Goal: Transaction & Acquisition: Purchase product/service

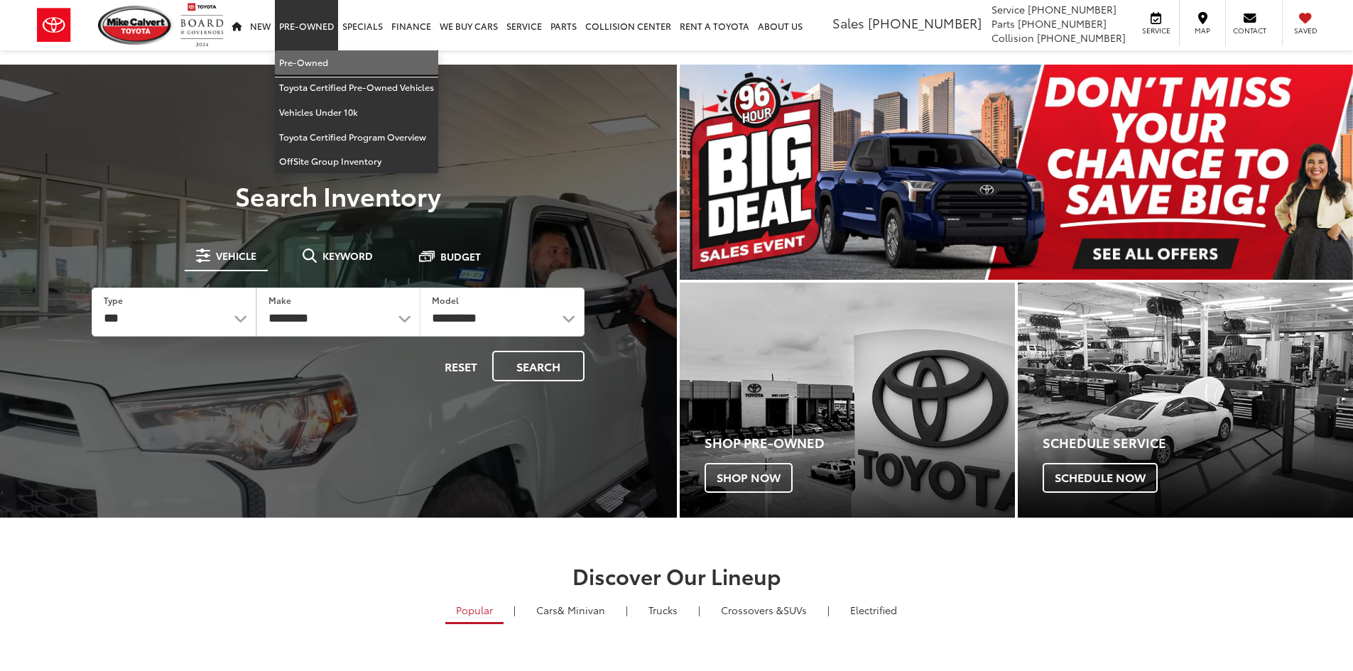
click at [314, 66] on link "Pre-Owned" at bounding box center [356, 62] width 163 height 25
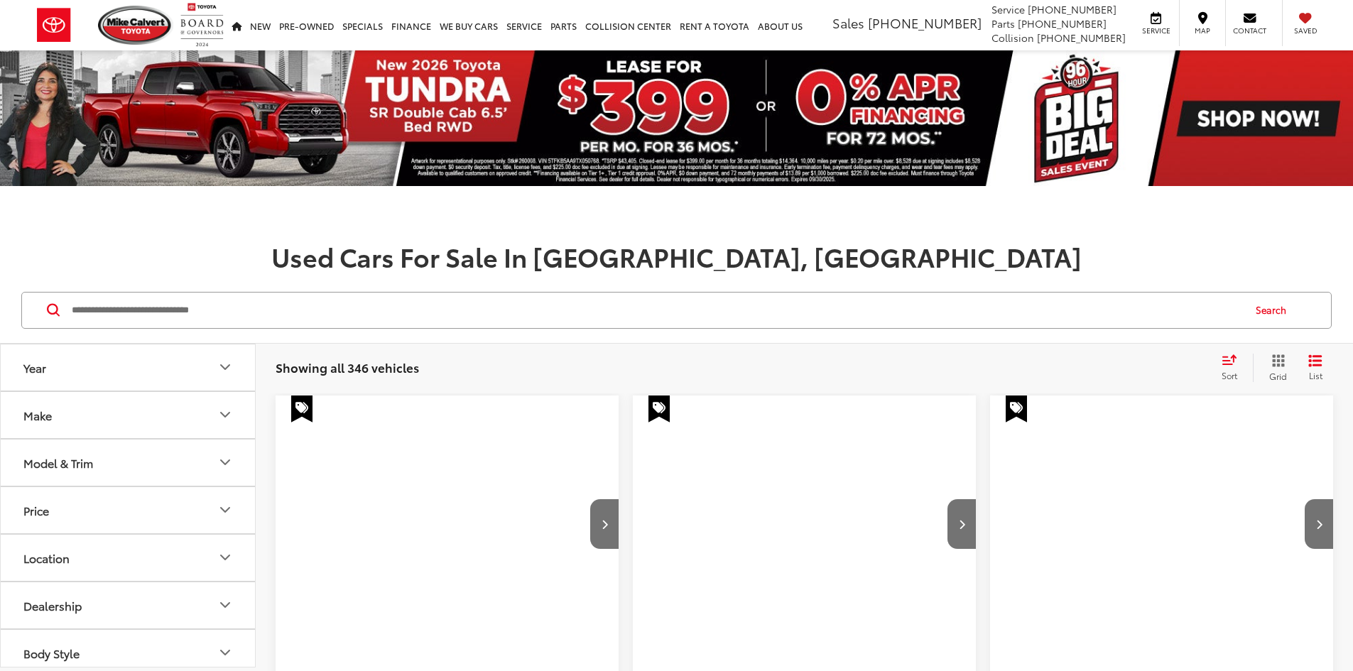
click at [127, 317] on input "Search by Make, Model, or Keyword" at bounding box center [656, 310] width 1172 height 34
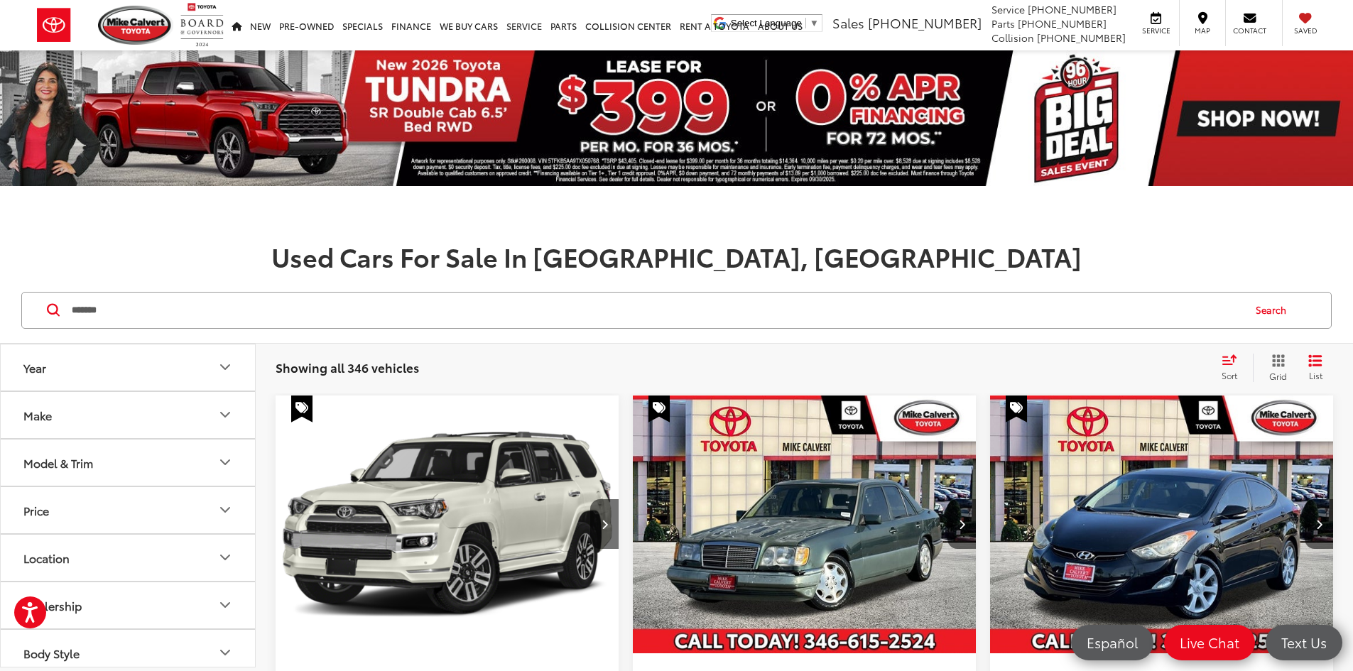
type input "*******"
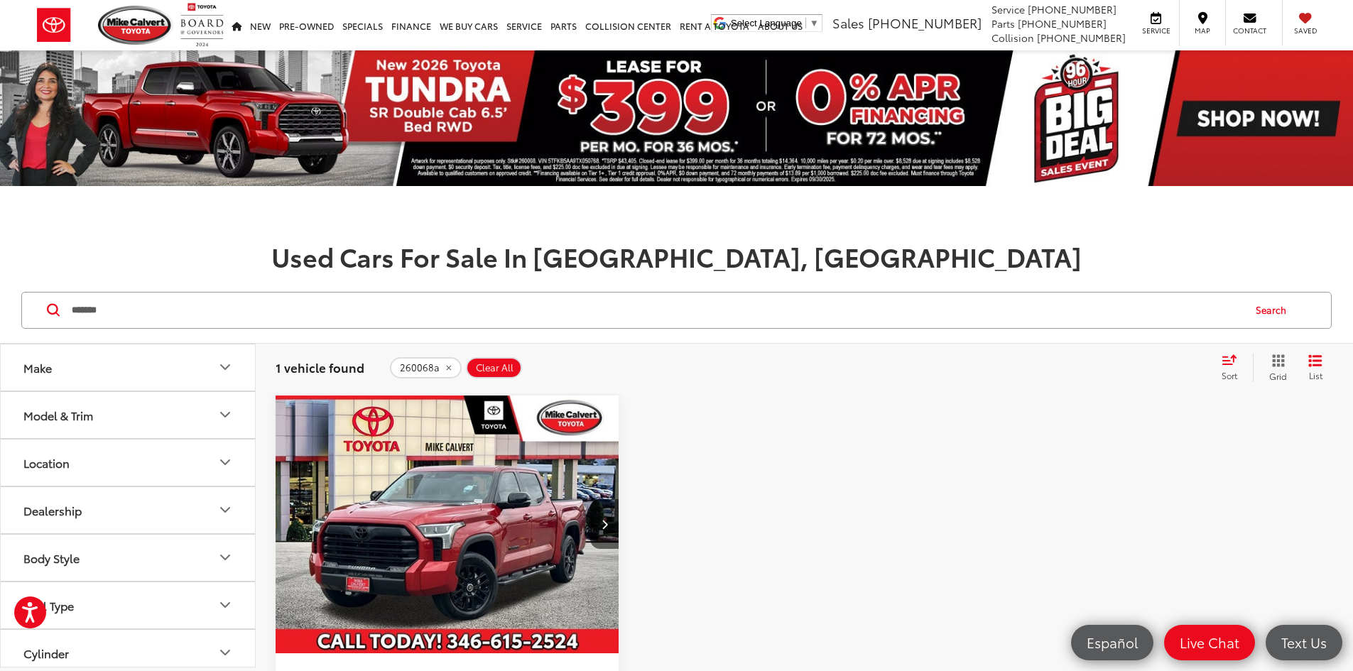
click at [430, 452] on img "2024 Toyota Tundra Hybrid Limited 0" at bounding box center [447, 524] width 345 height 259
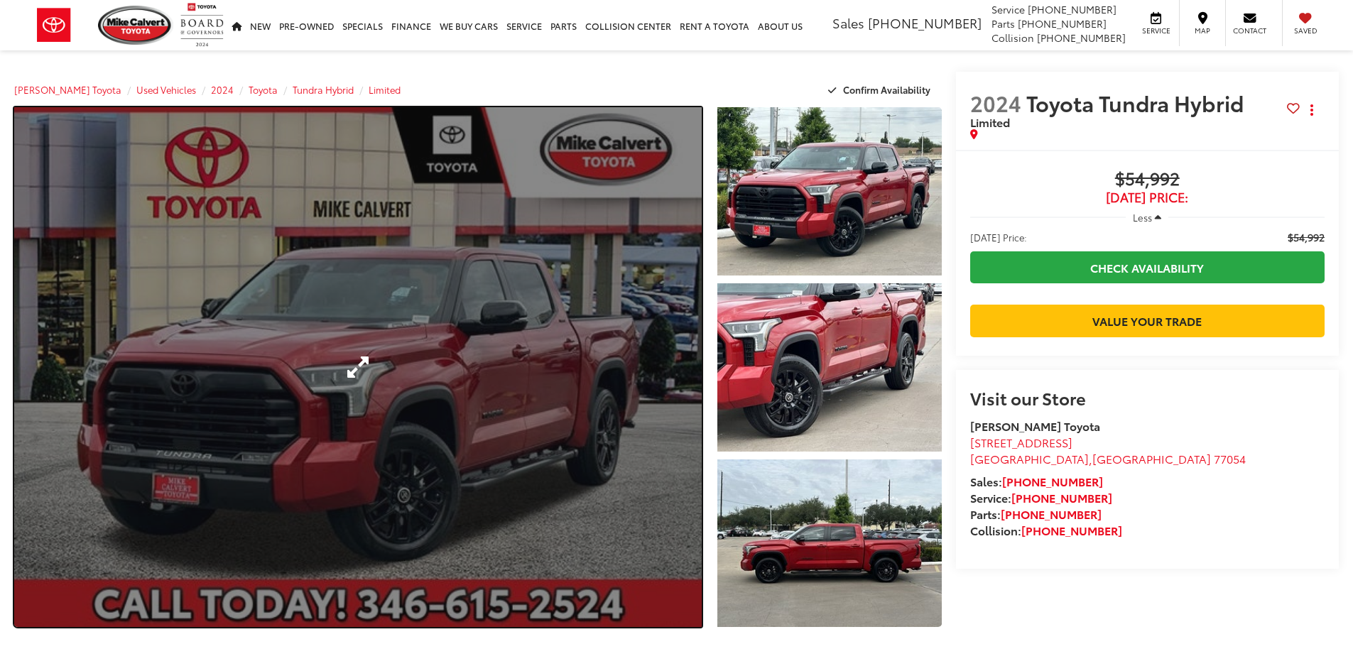
click at [420, 453] on link "Expand Photo 0" at bounding box center [357, 367] width 687 height 520
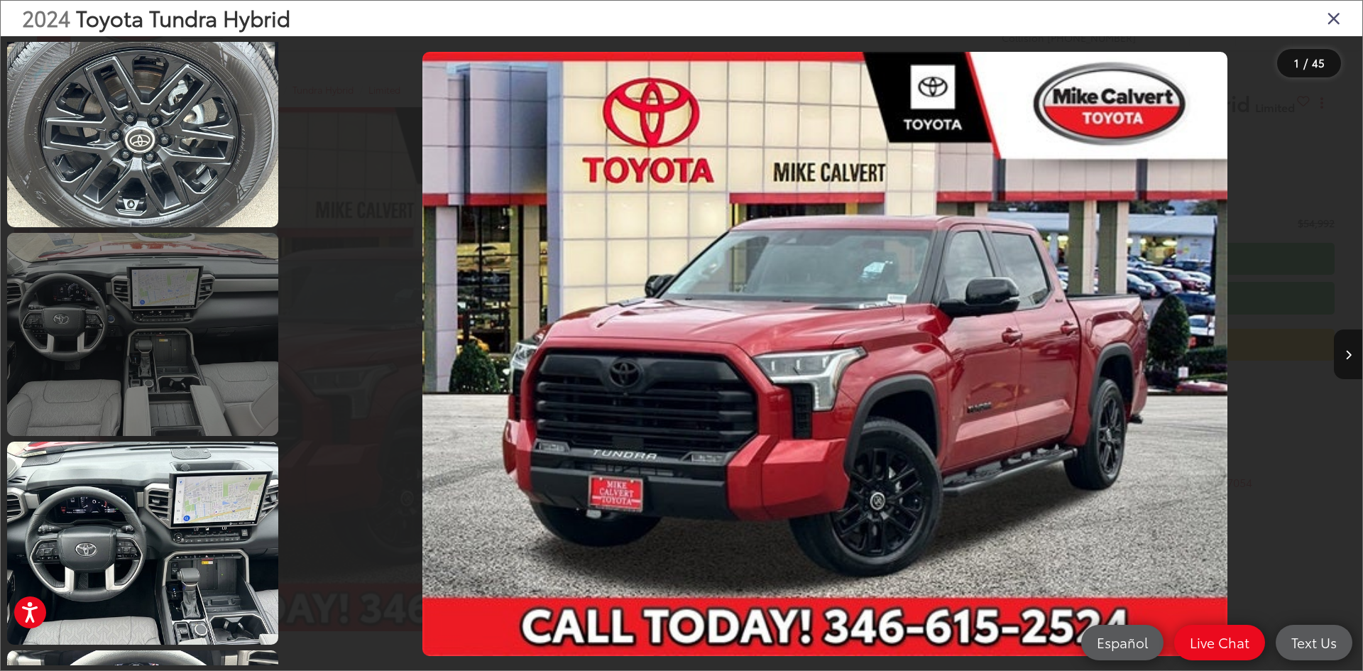
scroll to position [1349, 0]
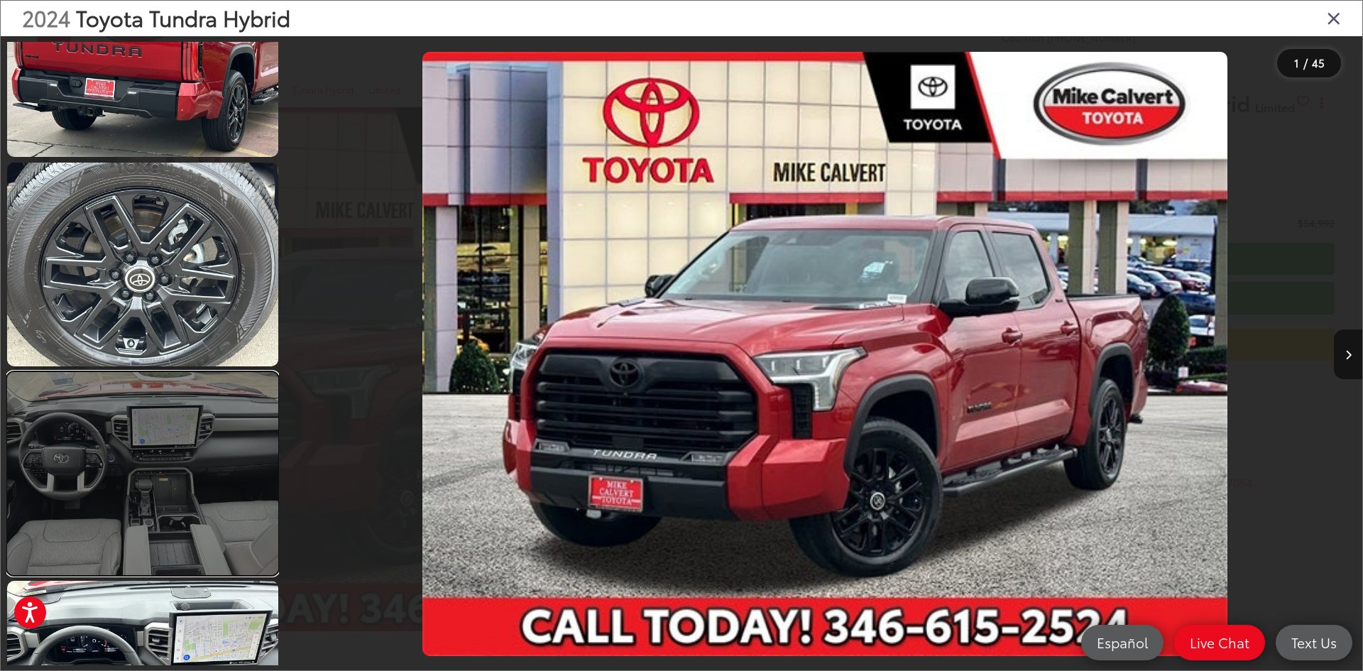
click at [185, 477] on link at bounding box center [142, 473] width 271 height 203
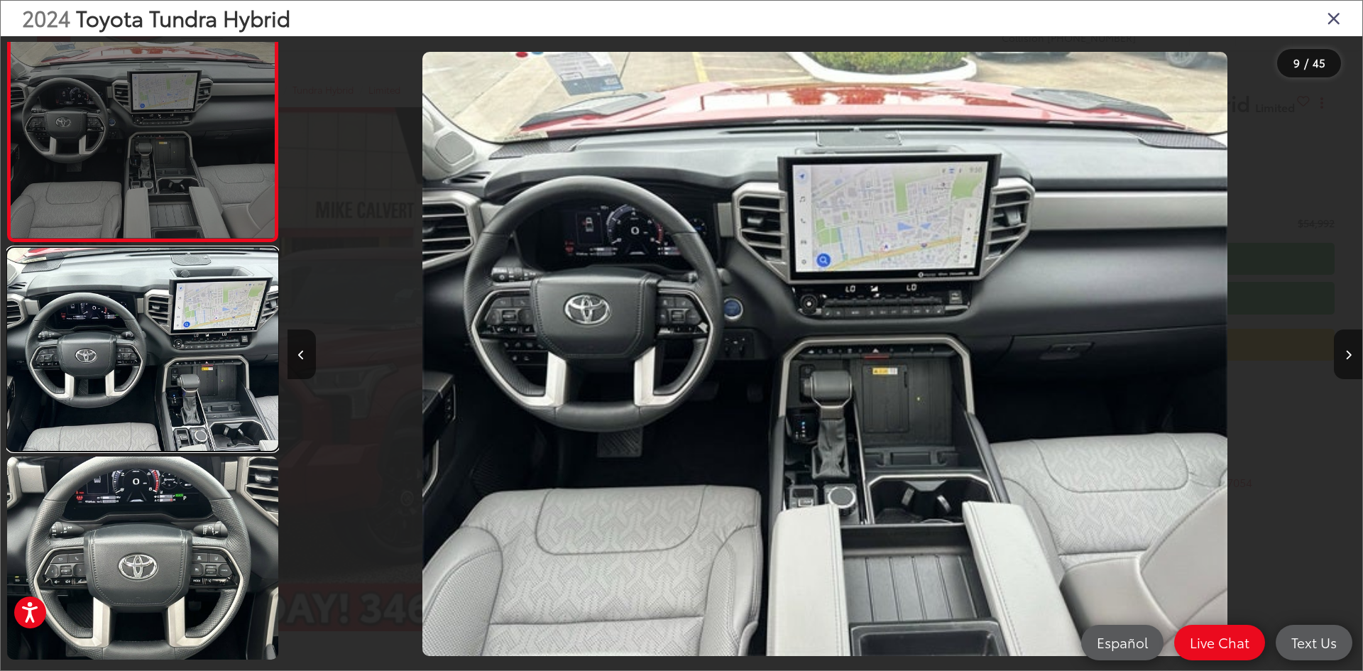
scroll to position [1862, 0]
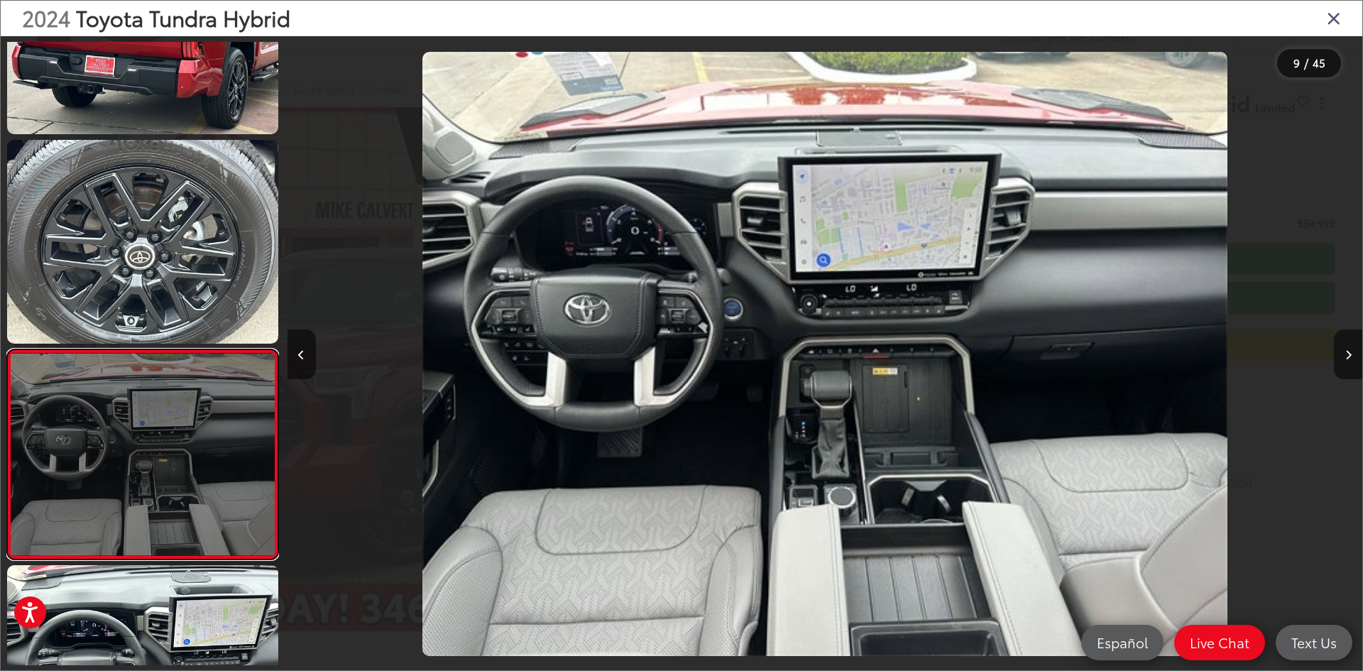
click at [159, 362] on link at bounding box center [142, 454] width 271 height 210
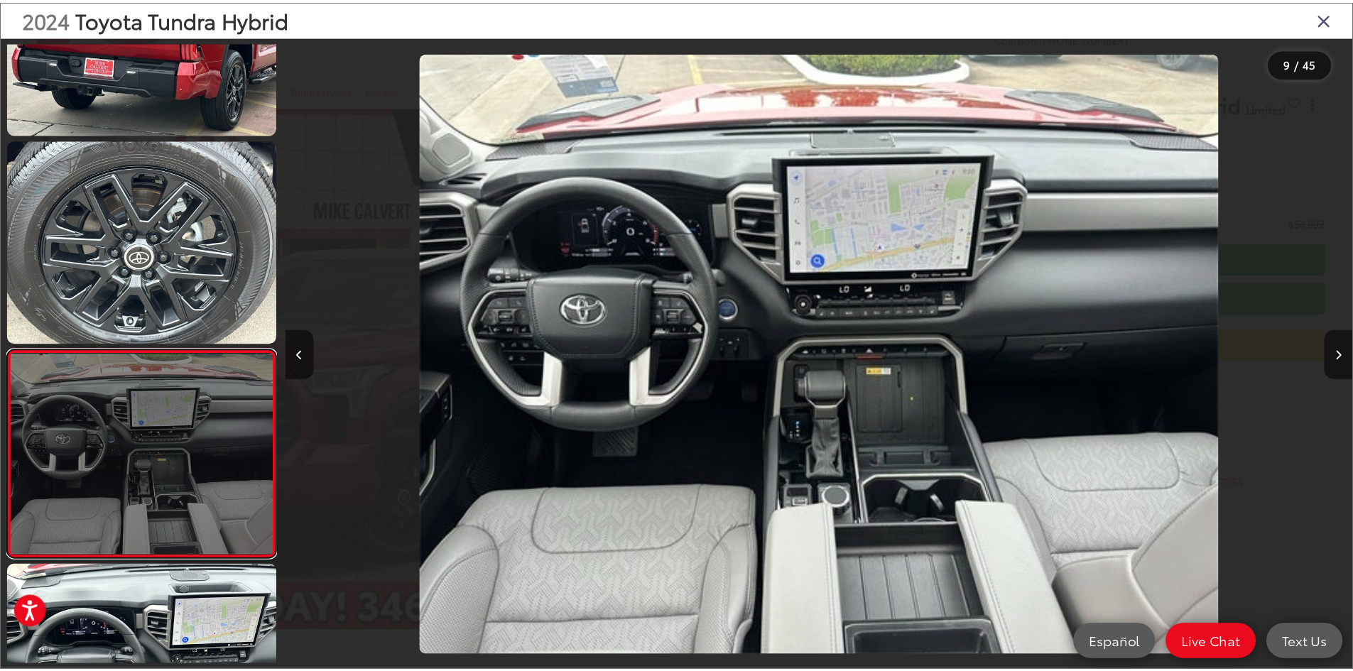
scroll to position [1507, 0]
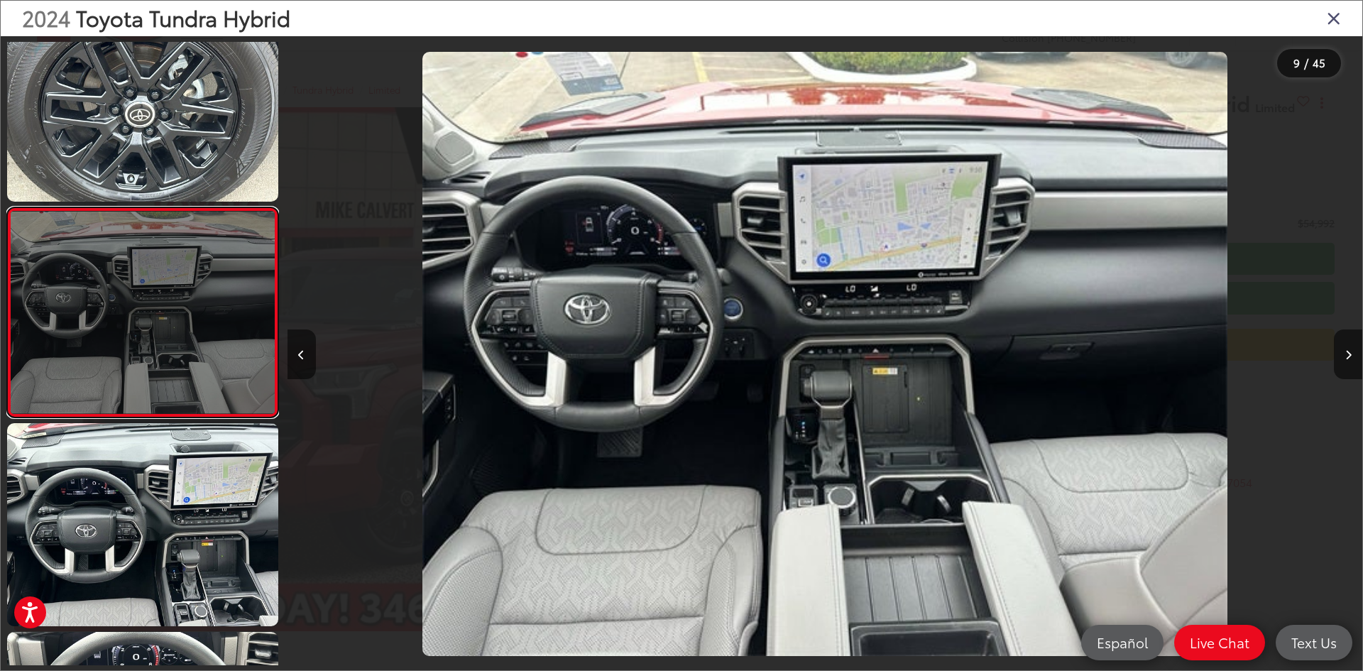
click at [166, 353] on link at bounding box center [142, 312] width 271 height 210
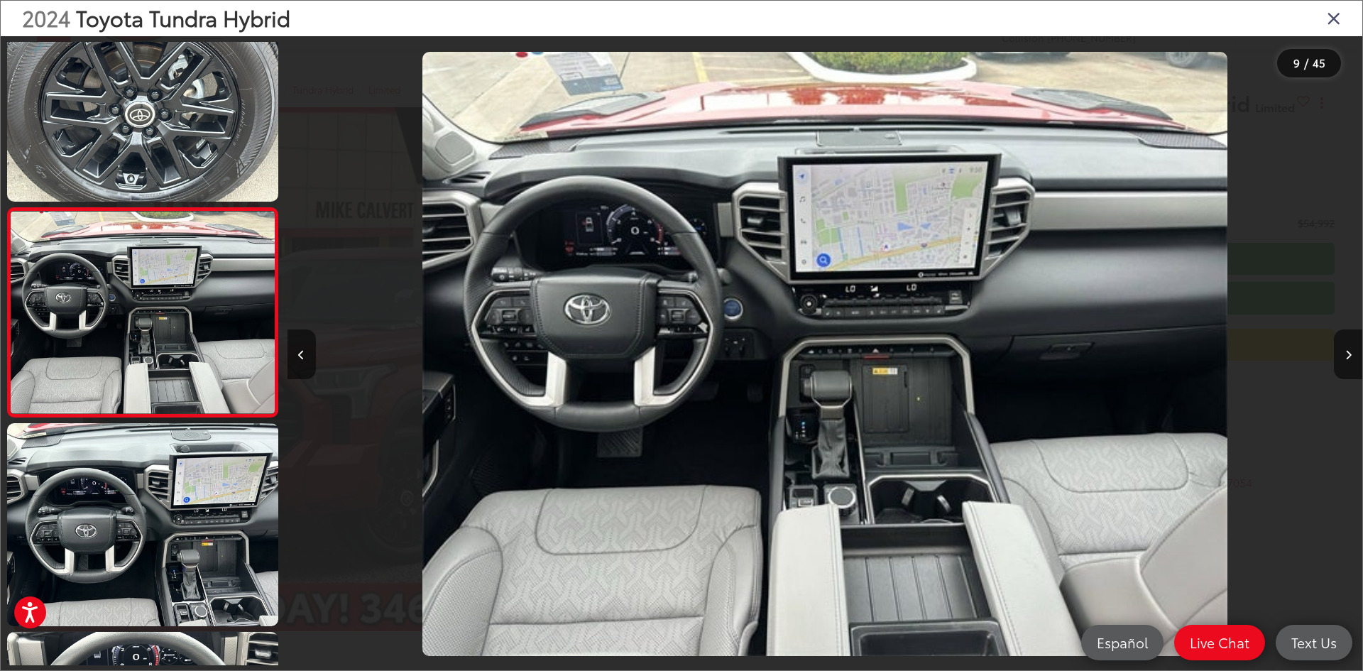
click at [1337, 19] on icon "Close gallery" at bounding box center [1334, 18] width 14 height 18
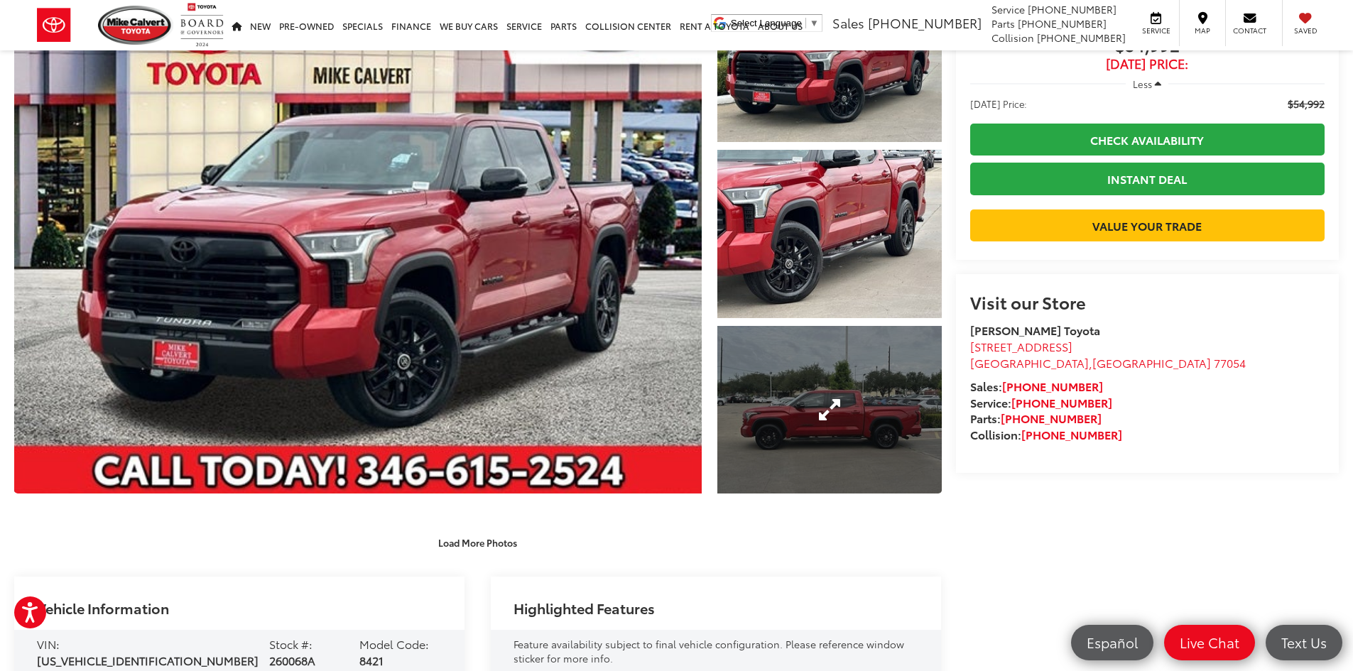
scroll to position [0, 0]
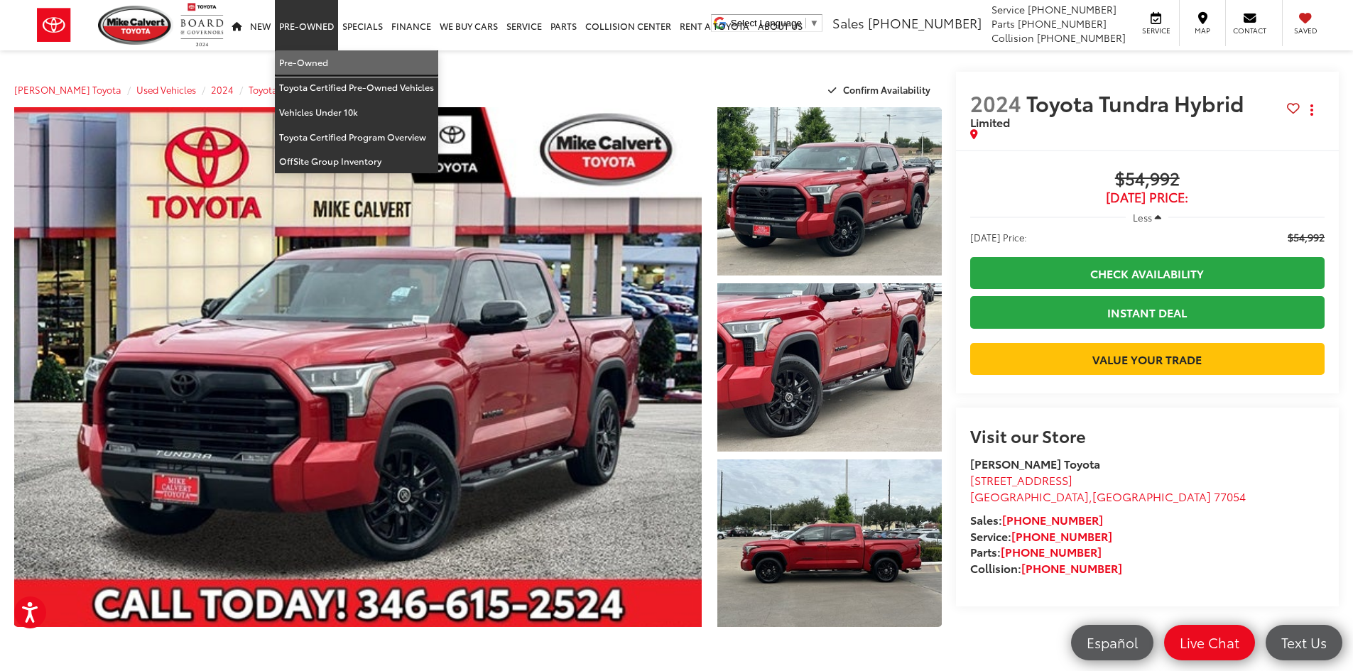
click at [302, 58] on link "Pre-Owned" at bounding box center [356, 62] width 163 height 25
